Goal: Transaction & Acquisition: Purchase product/service

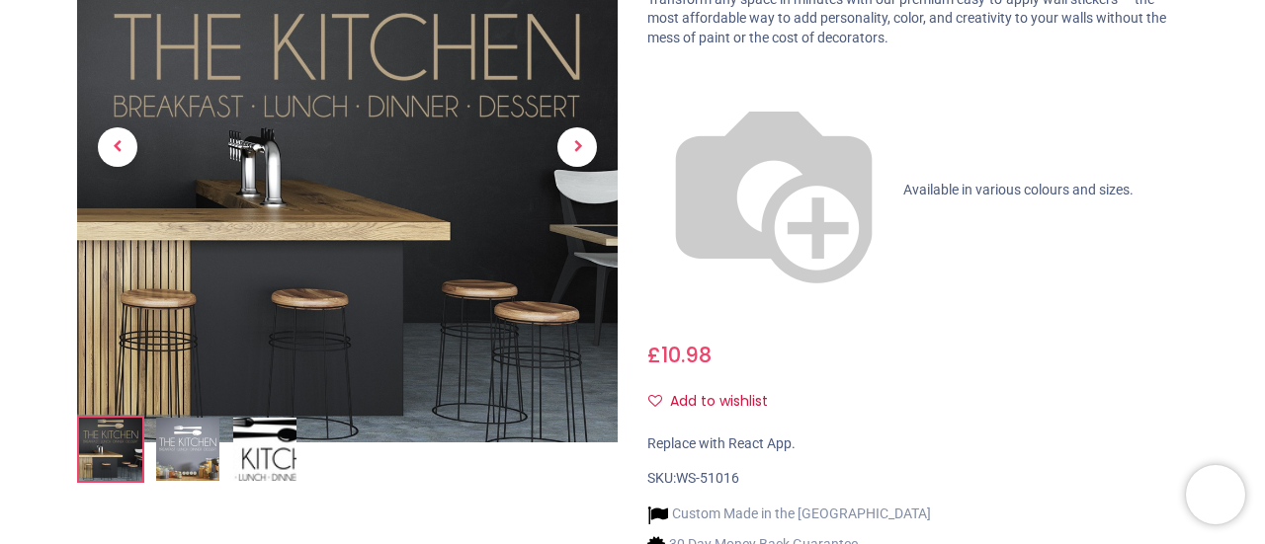
scroll to position [395, 0]
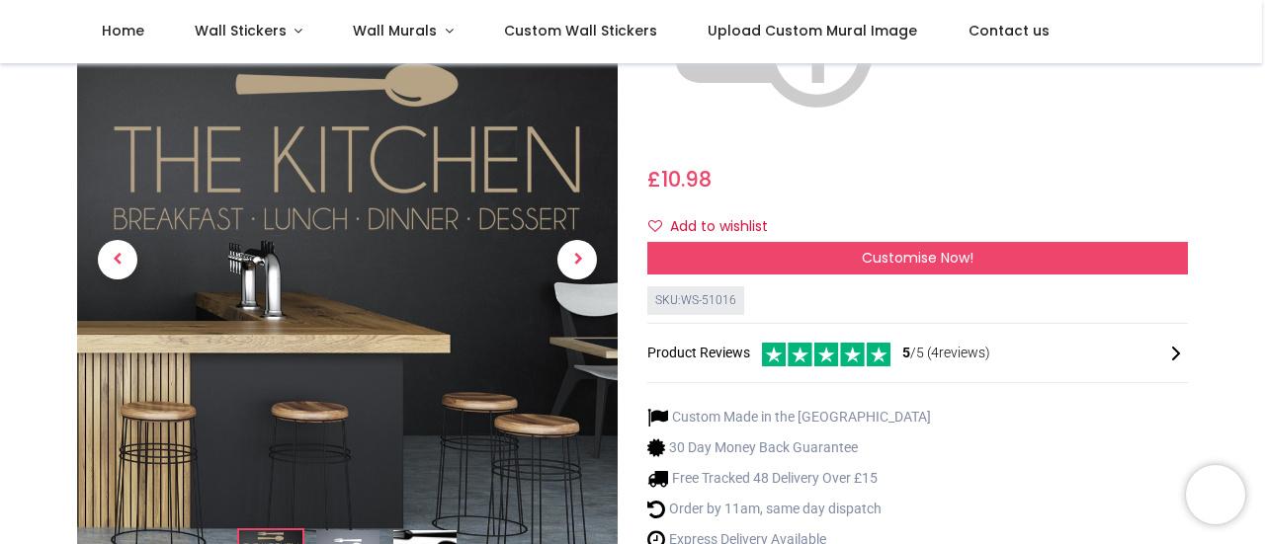
scroll to position [494, 0]
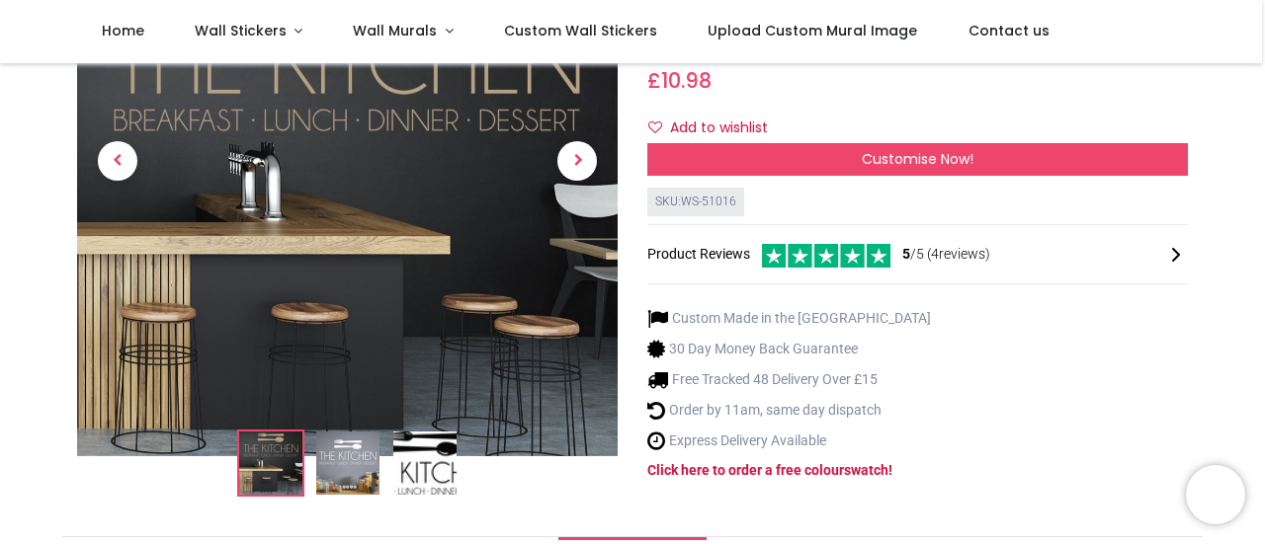
click at [323, 432] on img at bounding box center [347, 463] width 63 height 63
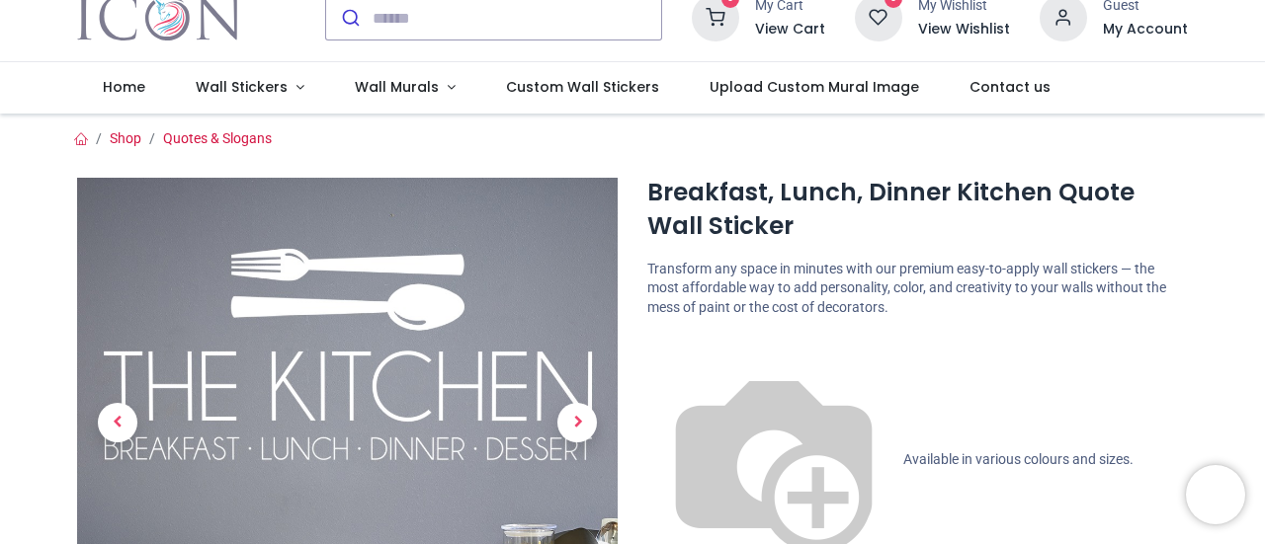
scroll to position [0, 0]
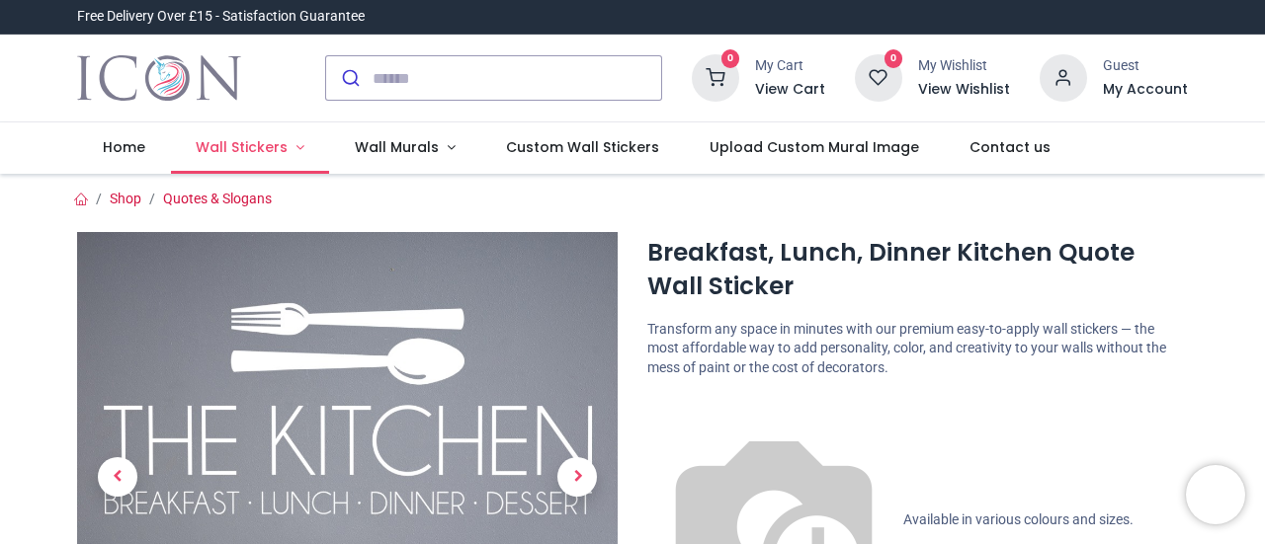
click at [271, 150] on span "Wall Stickers" at bounding box center [242, 147] width 92 height 20
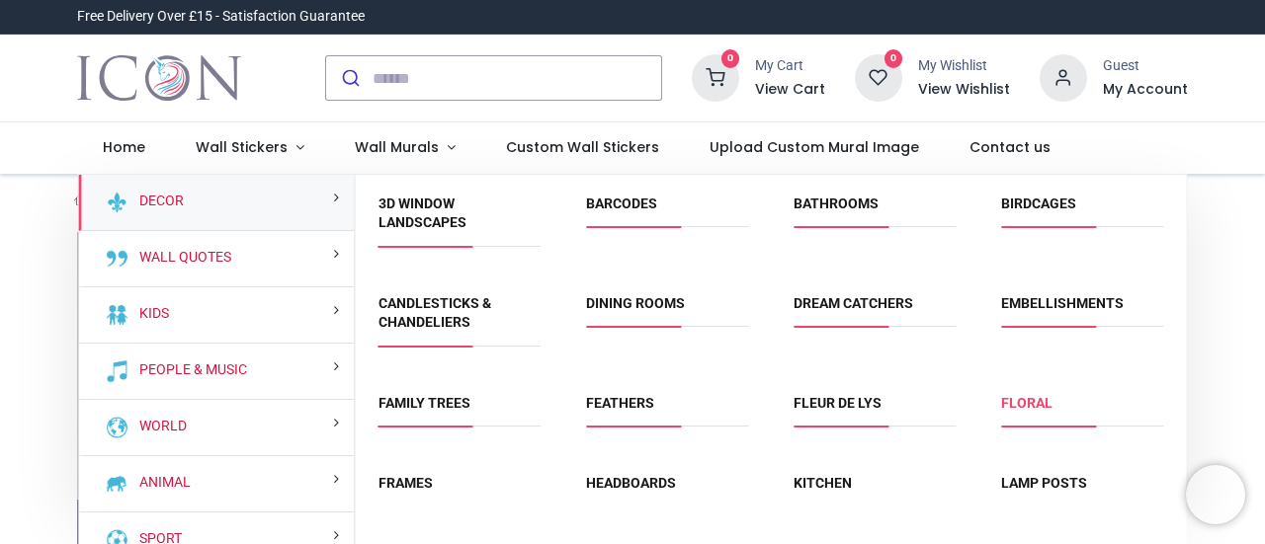
click at [1016, 398] on link "Floral" at bounding box center [1026, 403] width 51 height 16
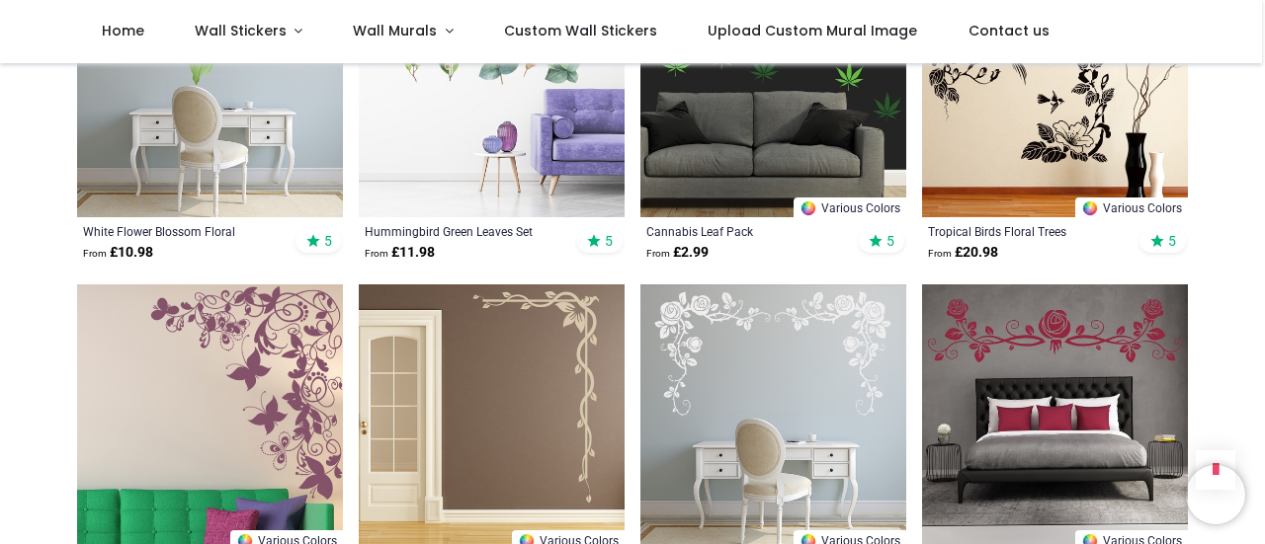
scroll to position [2371, 0]
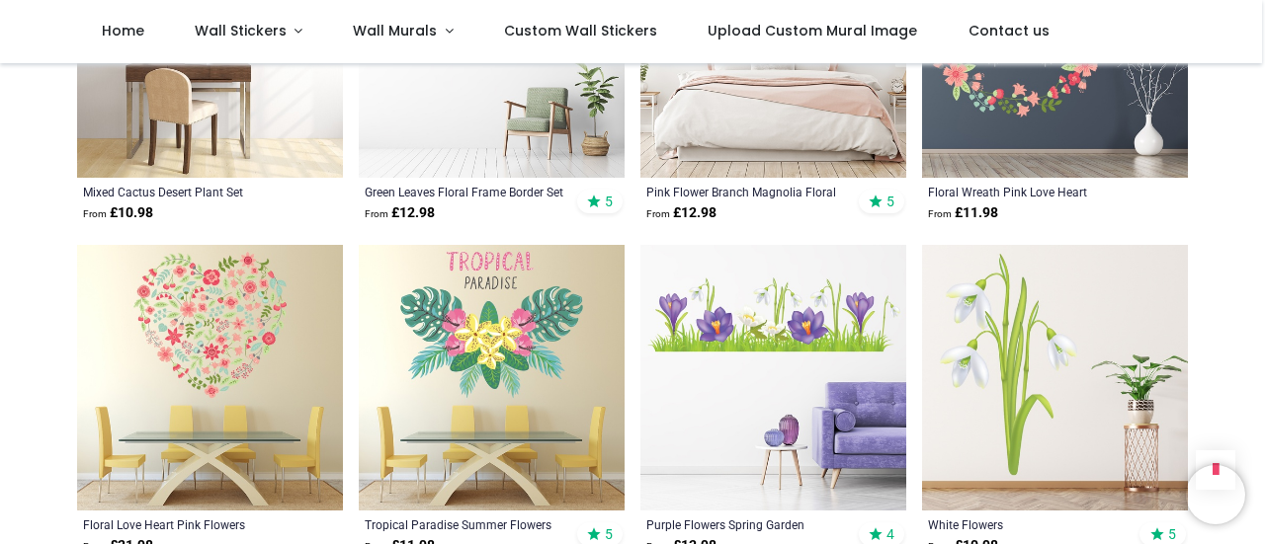
scroll to position [3655, 0]
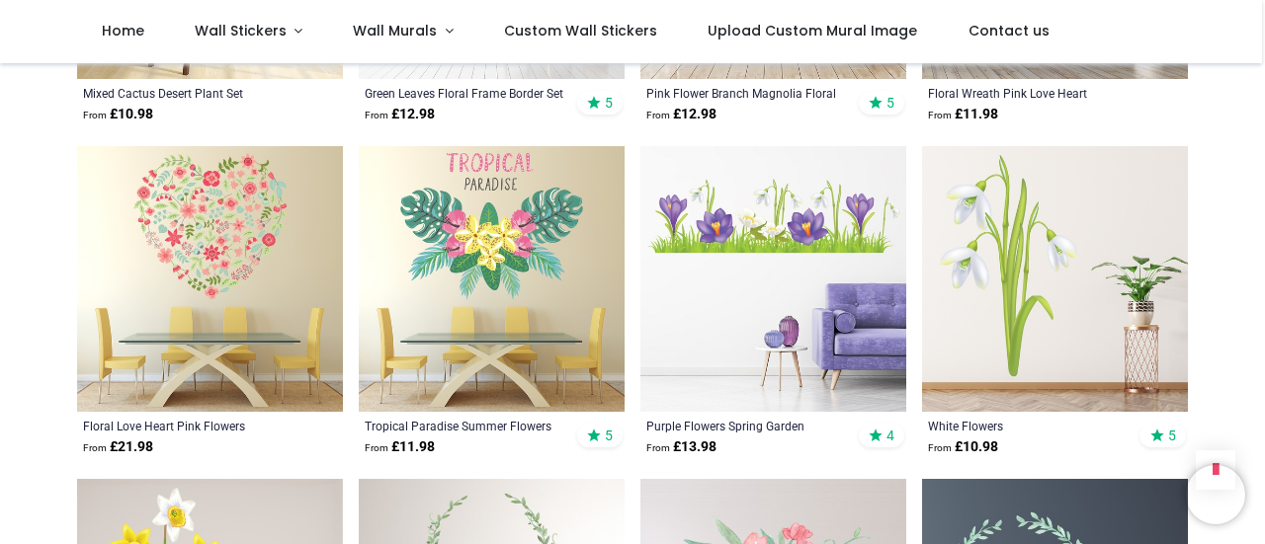
click at [208, 212] on img at bounding box center [210, 279] width 266 height 266
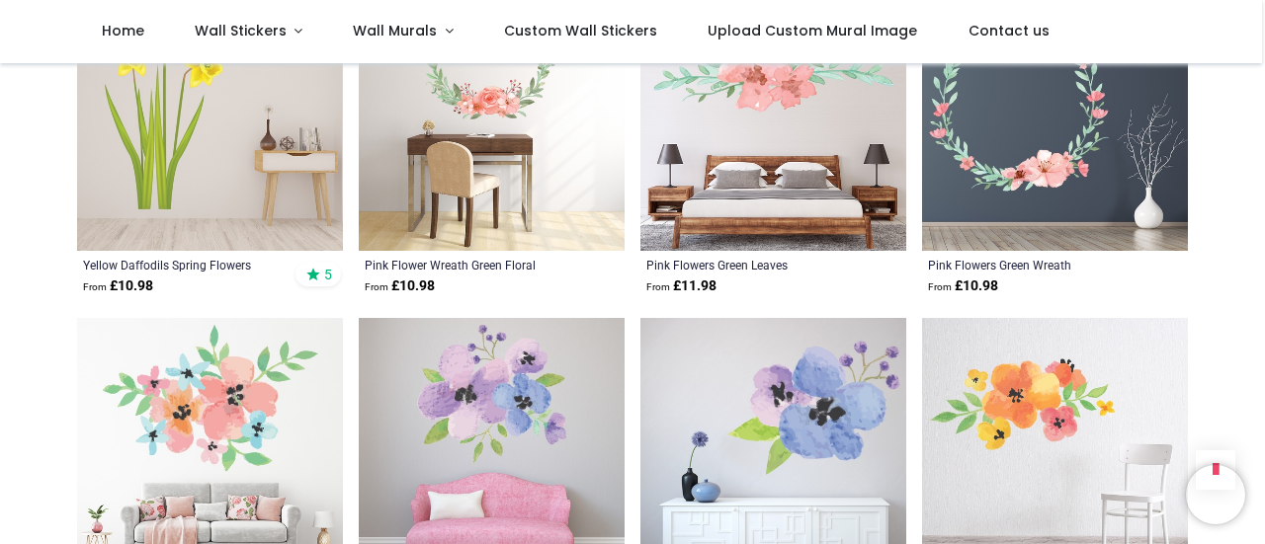
scroll to position [4347, 0]
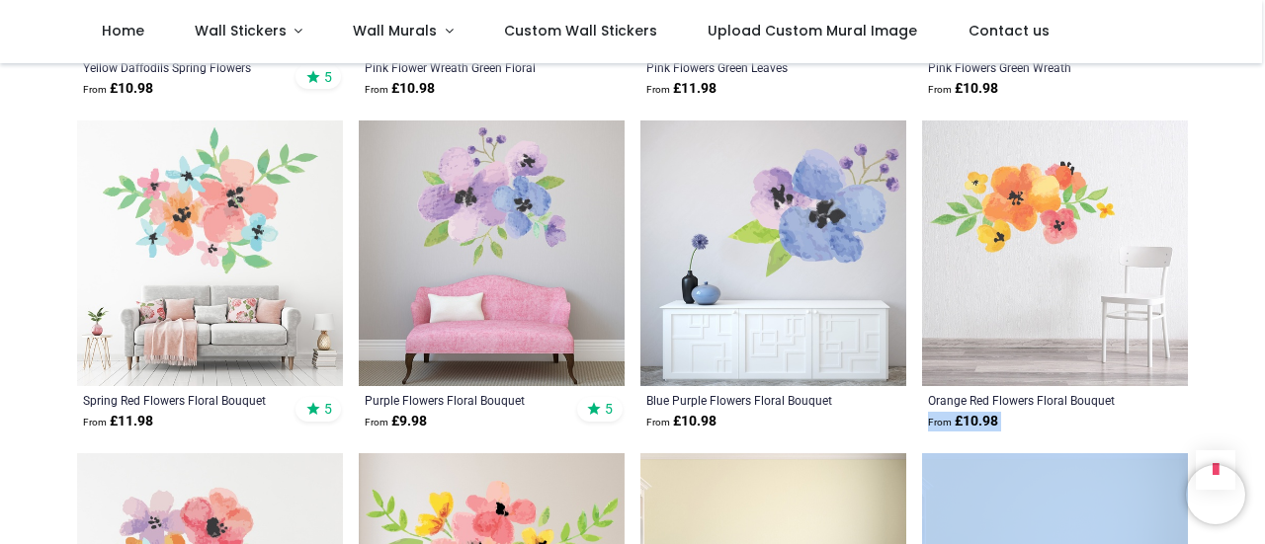
drag, startPoint x: 1258, startPoint y: 386, endPoint x: 1259, endPoint y: 453, distance: 67.2
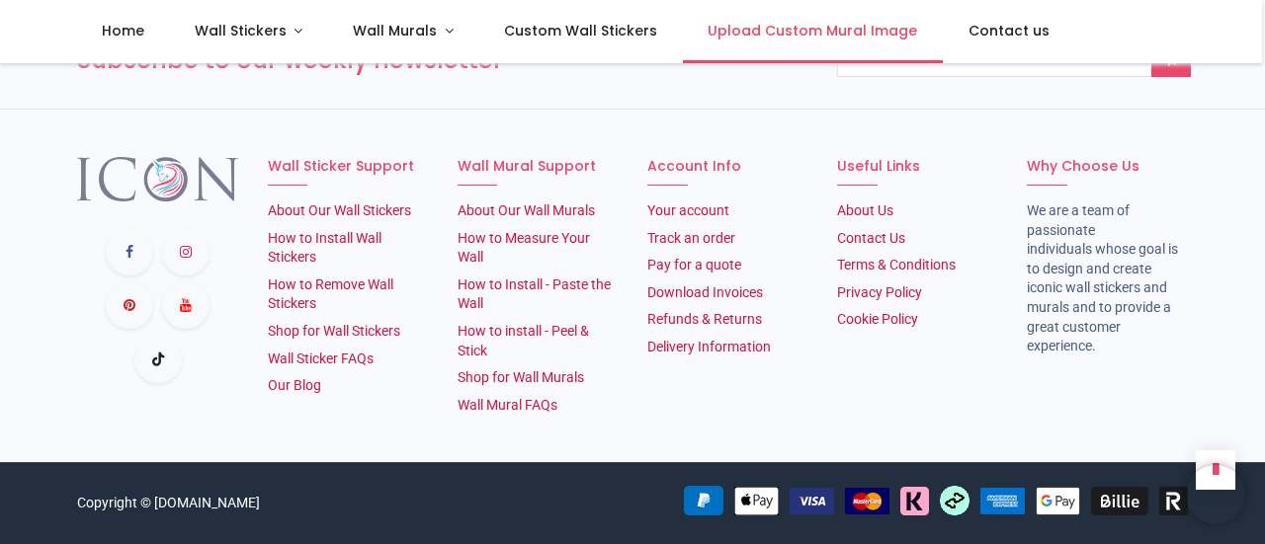
scroll to position [2071, 0]
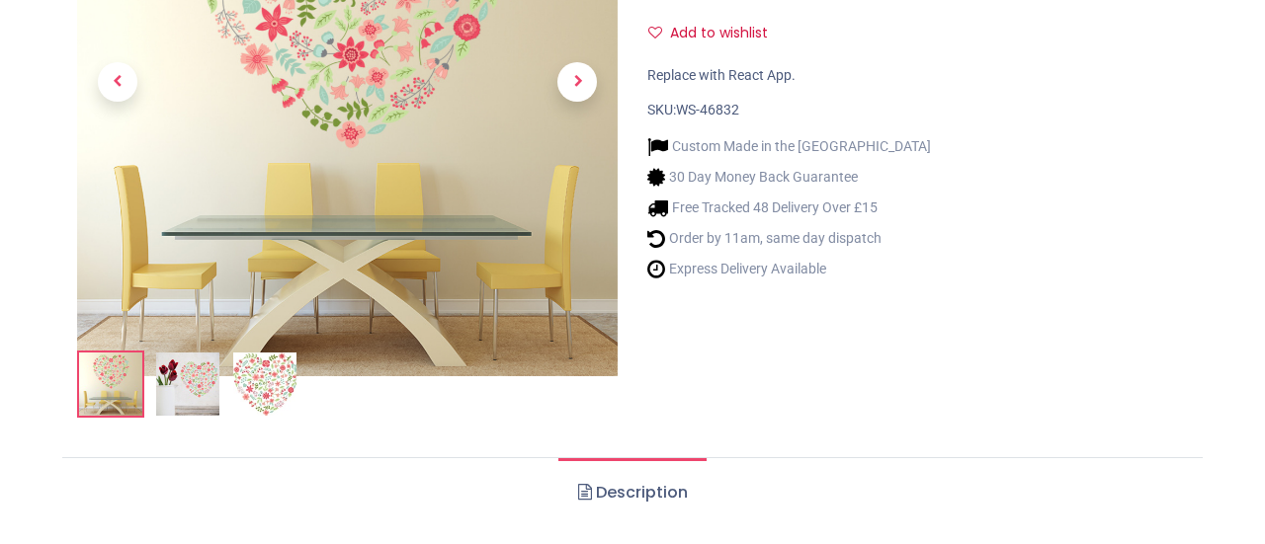
scroll to position [273, 0]
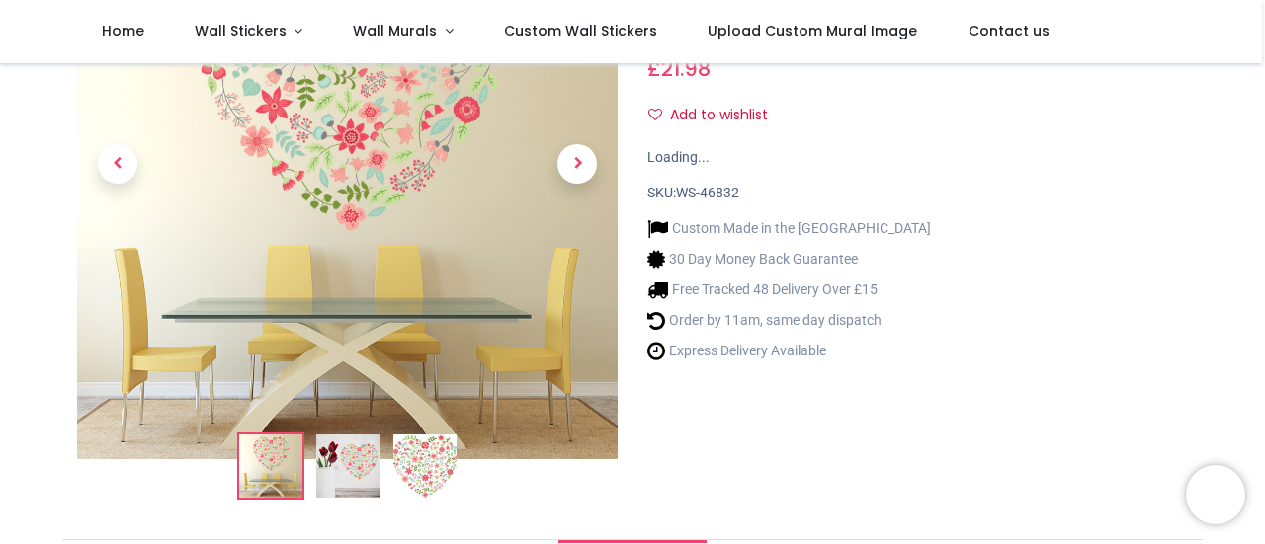
scroll to position [296, 0]
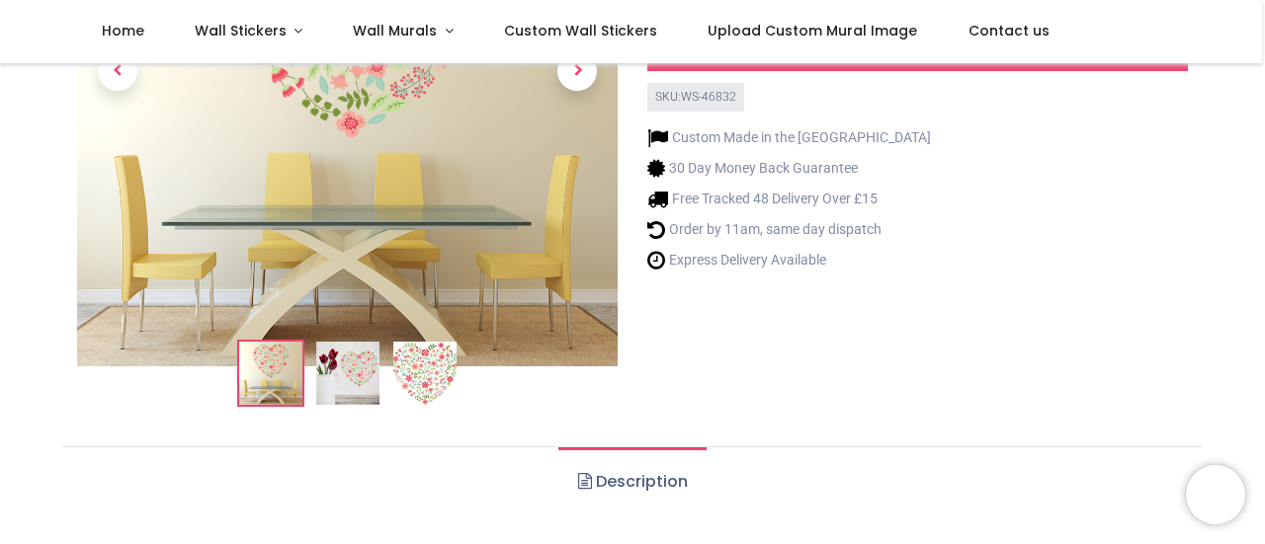
click at [423, 367] on img at bounding box center [424, 373] width 63 height 63
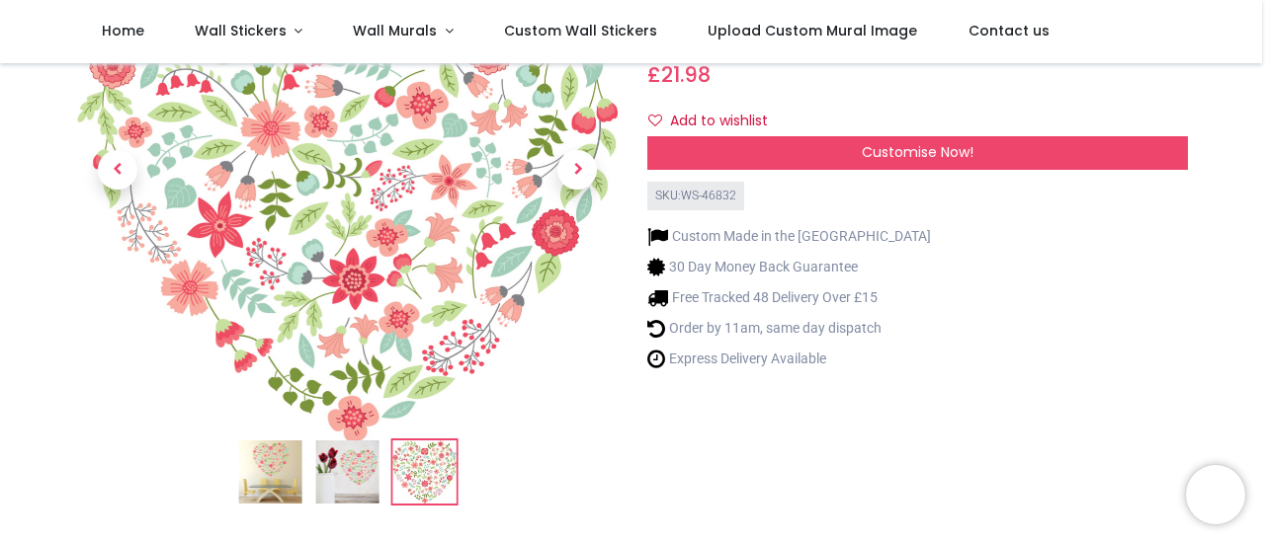
scroll to position [0, 0]
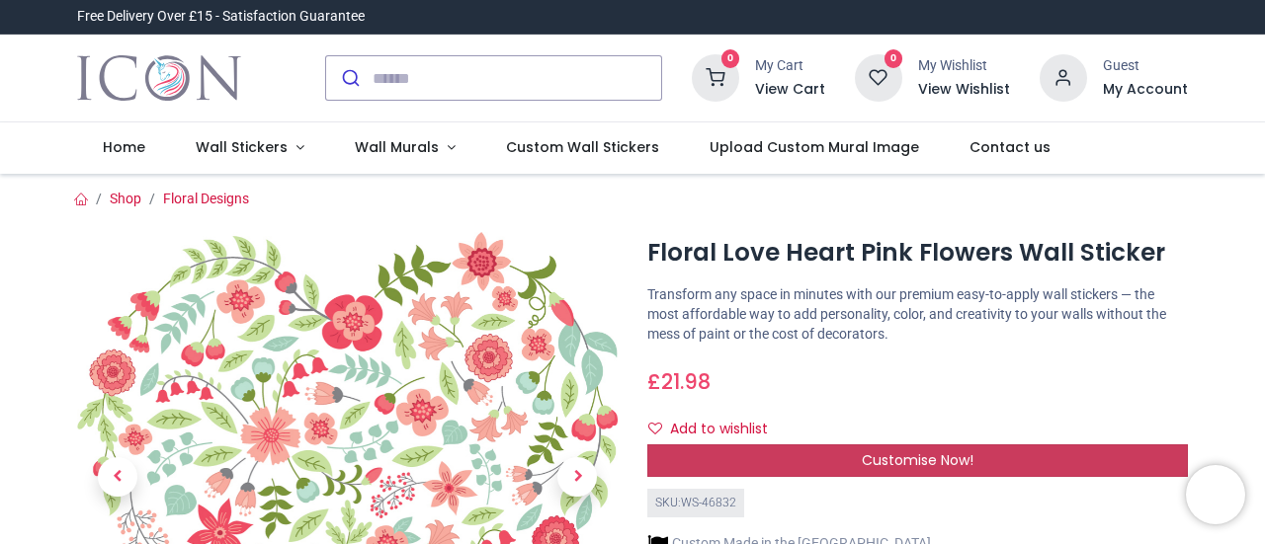
click at [907, 453] on span "Customise Now!" at bounding box center [917, 460] width 112 height 20
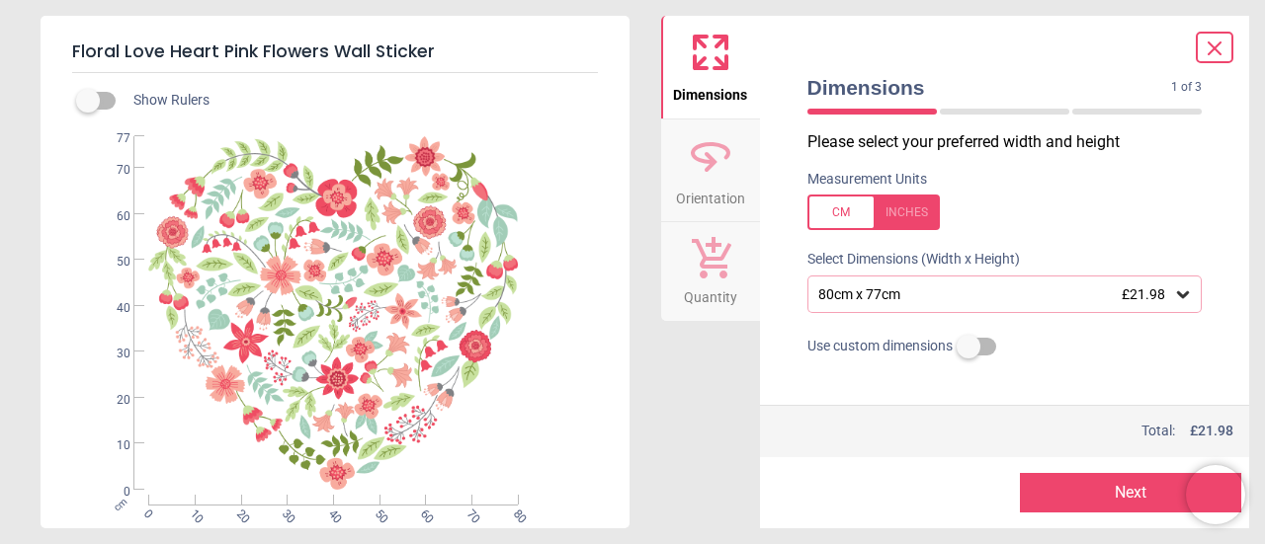
click at [1177, 295] on icon at bounding box center [1183, 294] width 12 height 7
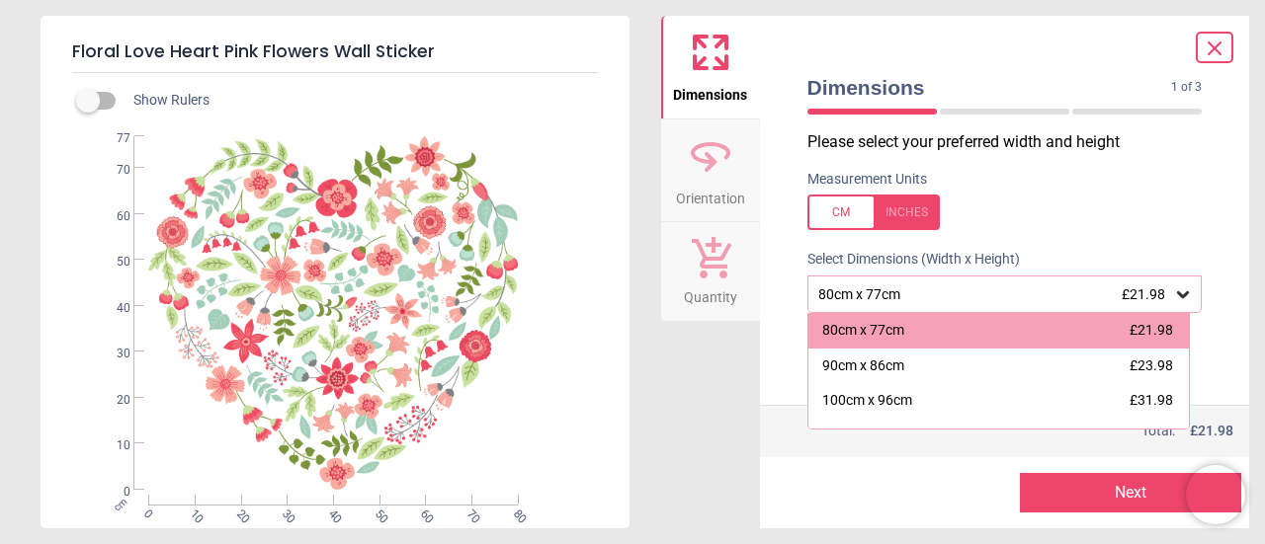
click at [1111, 171] on div "Measurement Units" at bounding box center [1004, 200] width 427 height 77
click at [1177, 297] on icon at bounding box center [1183, 294] width 12 height 7
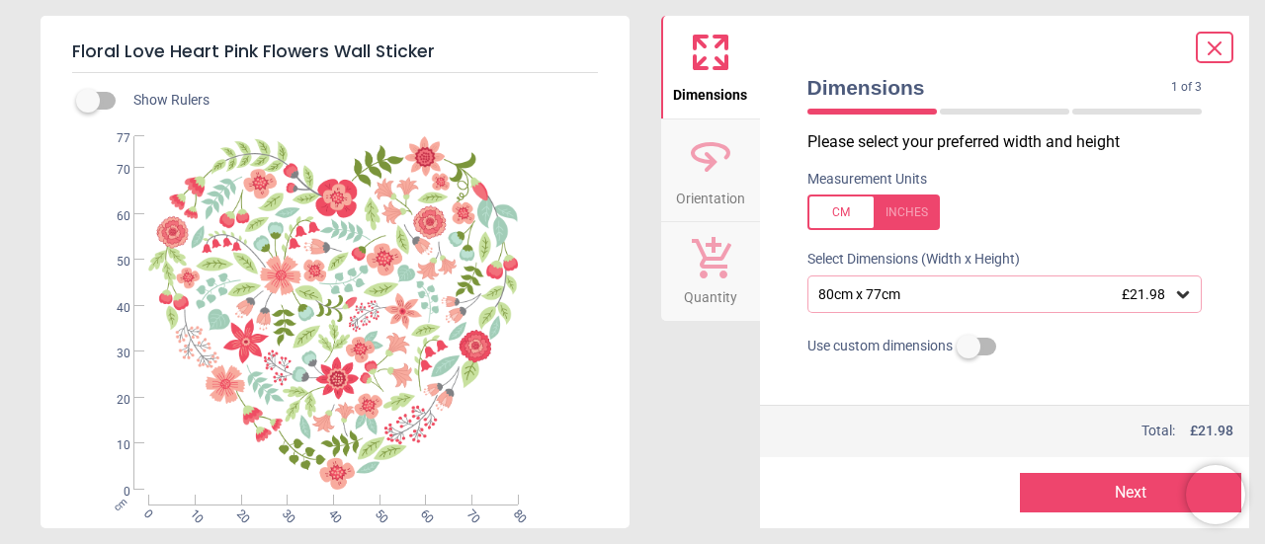
click at [968, 347] on label at bounding box center [968, 347] width 0 height 0
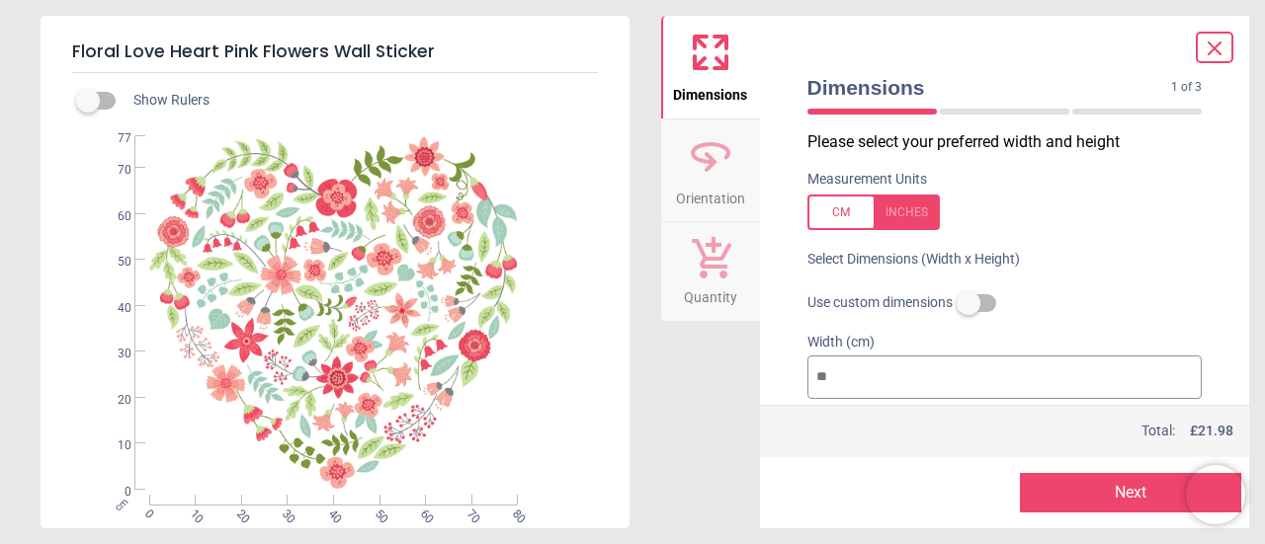
click at [968, 303] on label at bounding box center [968, 303] width 0 height 0
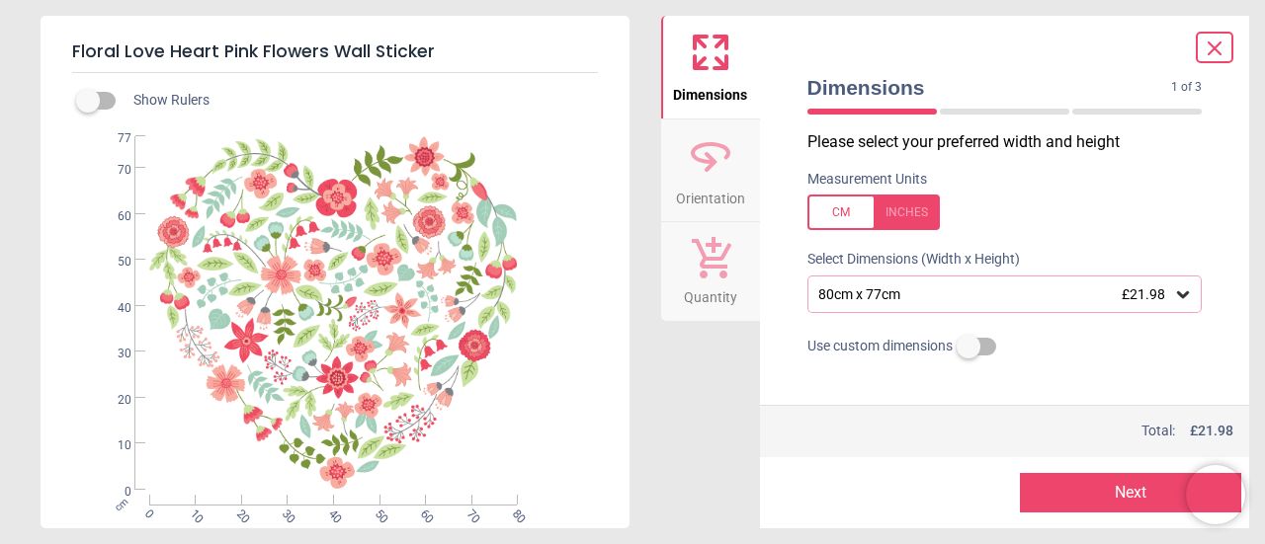
scroll to position [8, 0]
